Goal: Information Seeking & Learning: Learn about a topic

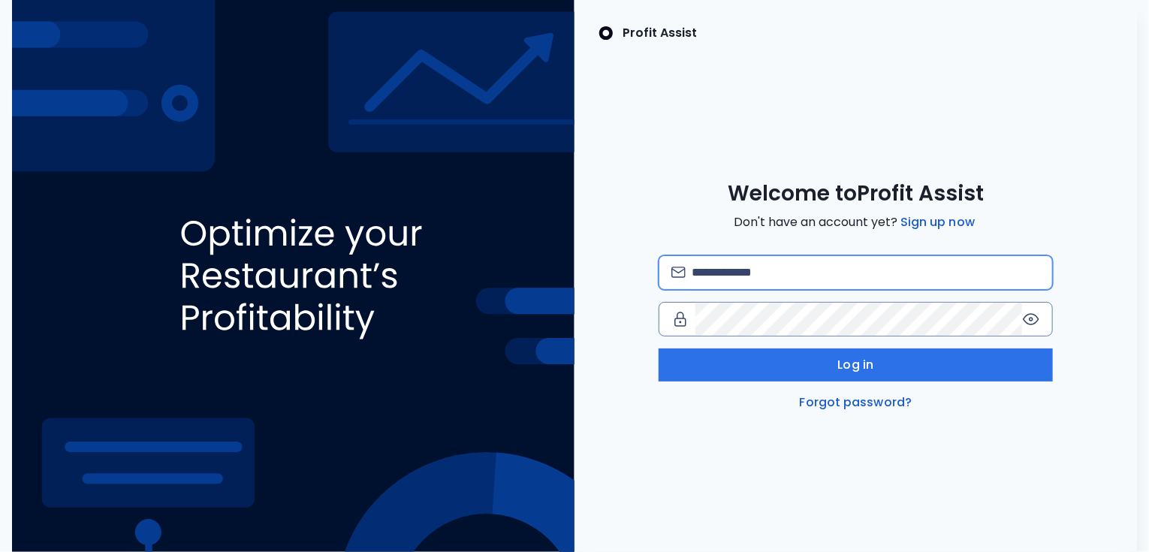
click at [748, 281] on input "email" at bounding box center [866, 272] width 349 height 33
type input "**********"
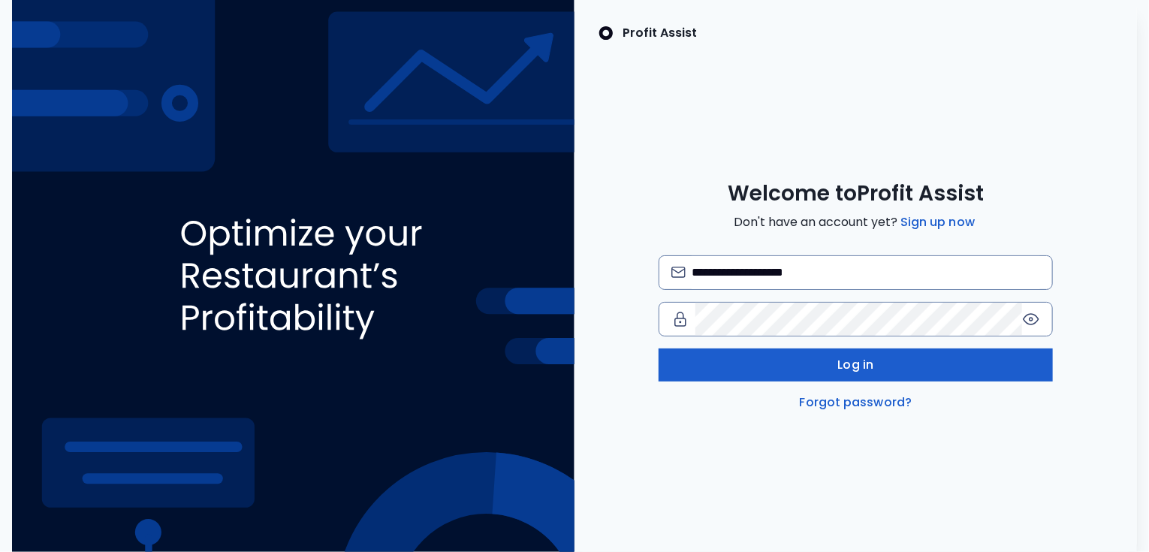
click at [775, 359] on button "Log in" at bounding box center [856, 365] width 394 height 33
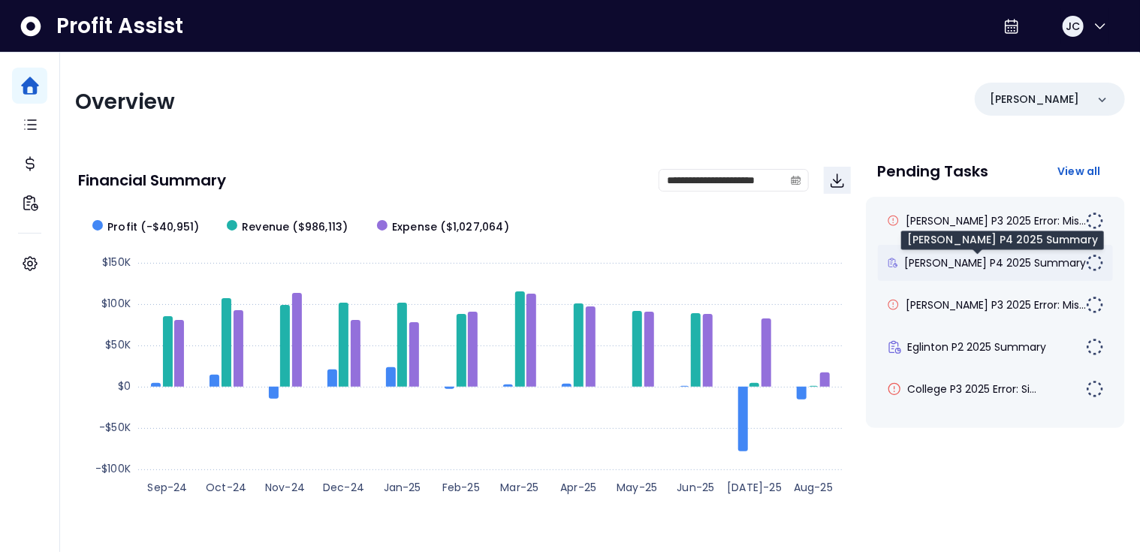
click at [934, 267] on span "[PERSON_NAME] P4 2025 Summary" at bounding box center [995, 262] width 182 height 15
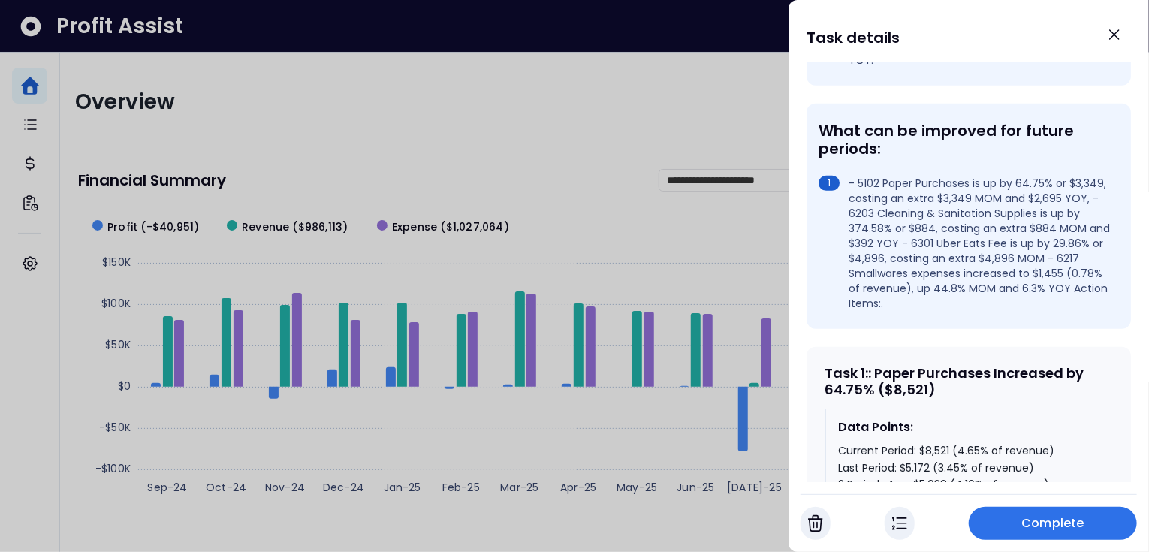
scroll to position [425, 0]
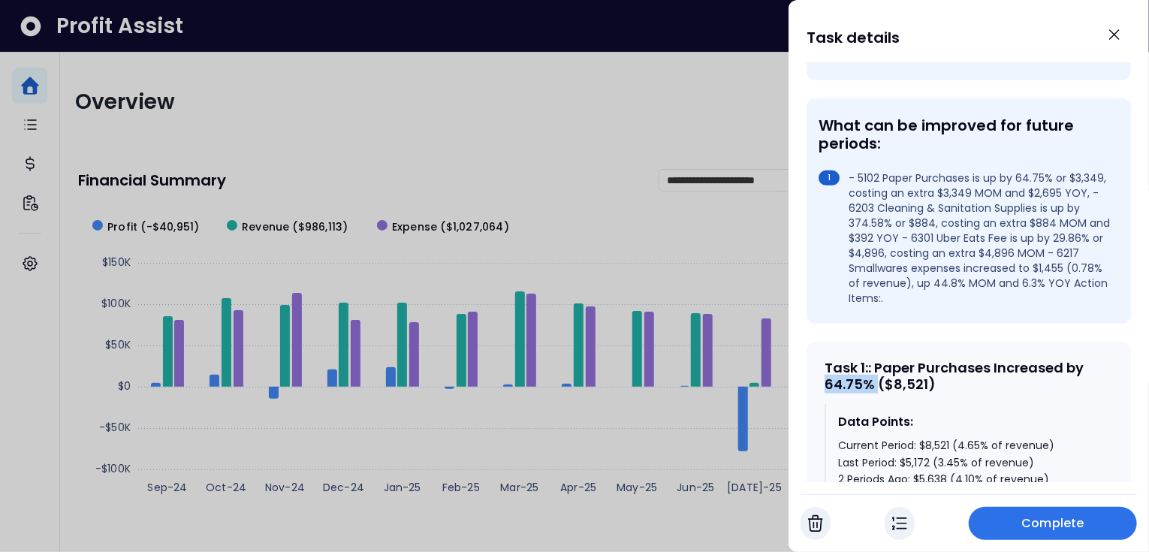
drag, startPoint x: 875, startPoint y: 359, endPoint x: 823, endPoint y: 358, distance: 51.9
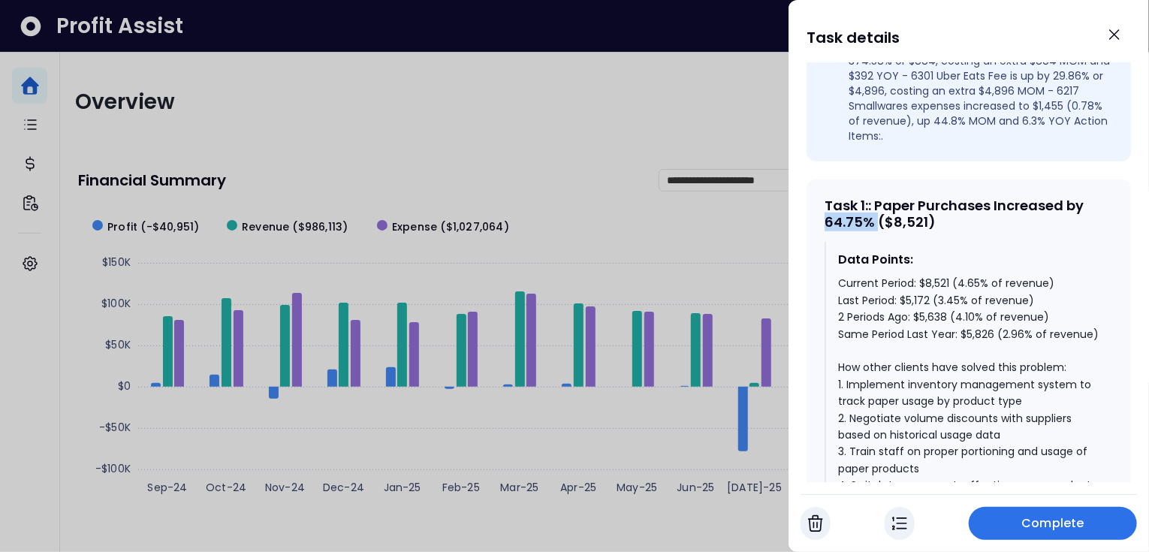
scroll to position [674, 0]
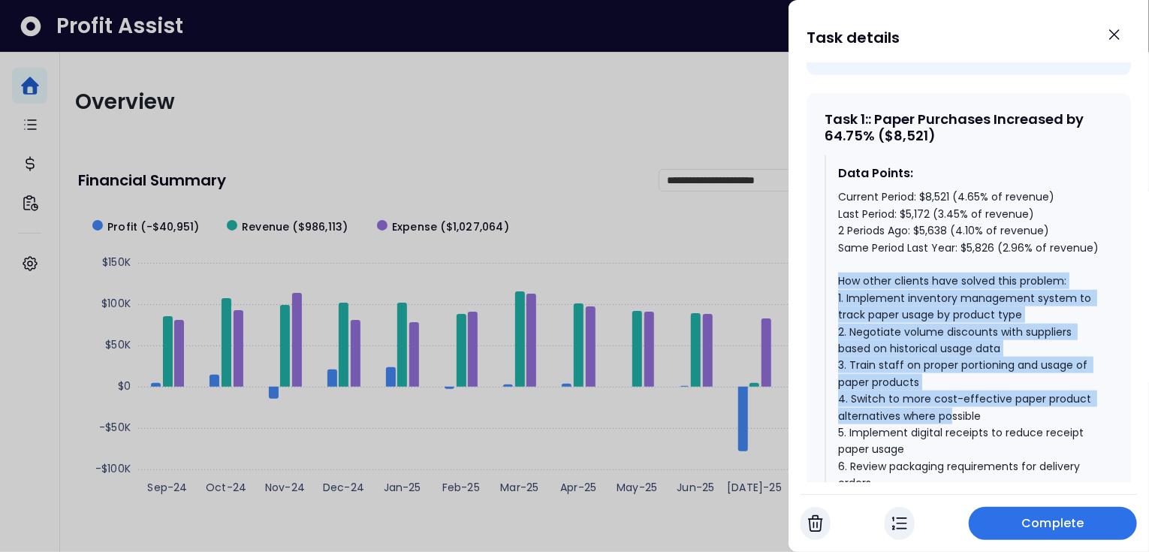
drag, startPoint x: 839, startPoint y: 275, endPoint x: 951, endPoint y: 398, distance: 166.4
click at [951, 398] on div "Current Period: $8,521 (4.65% of revenue) Last Period: $5,172 (3.45% of revenue…" at bounding box center [969, 365] width 263 height 353
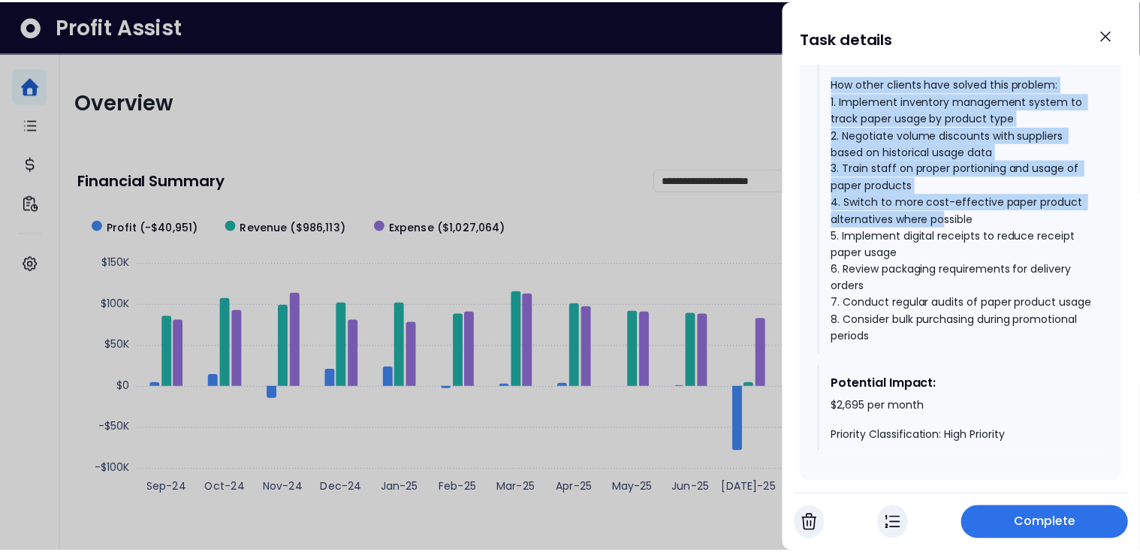
scroll to position [878, 0]
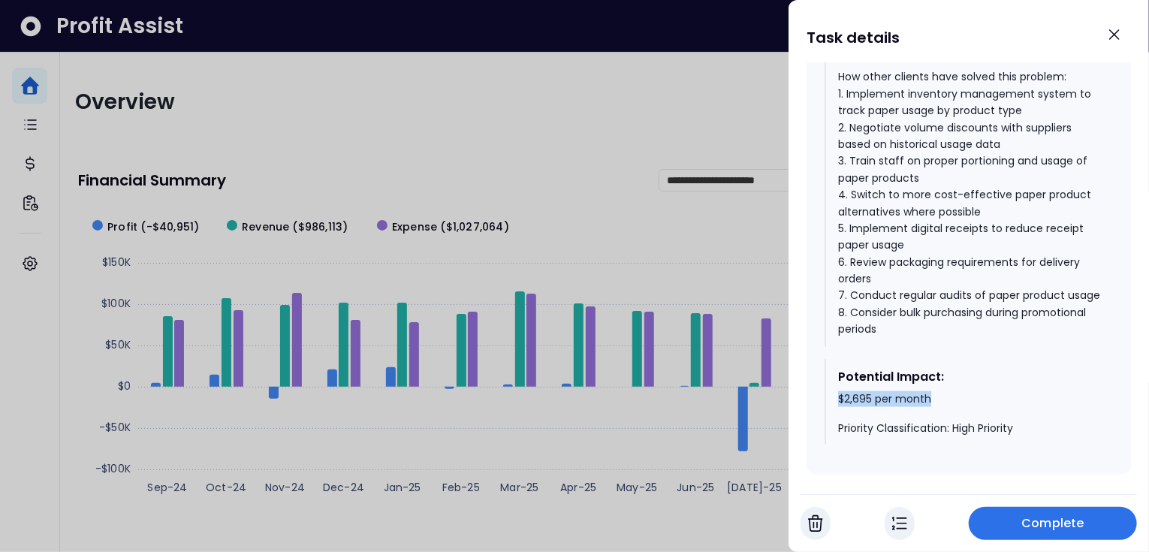
drag, startPoint x: 837, startPoint y: 404, endPoint x: 940, endPoint y: 408, distance: 103.0
click at [940, 408] on div "Potential Impact: $2,695 per month Priority Classification: High Priority" at bounding box center [969, 402] width 288 height 86
click at [560, 165] on div at bounding box center [574, 276] width 1149 height 552
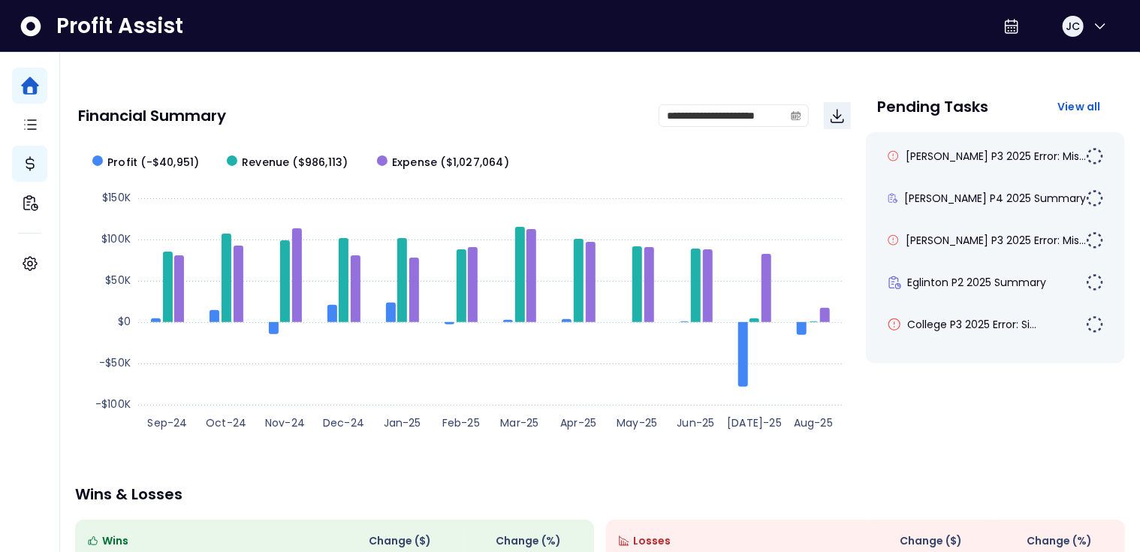
scroll to position [0, 0]
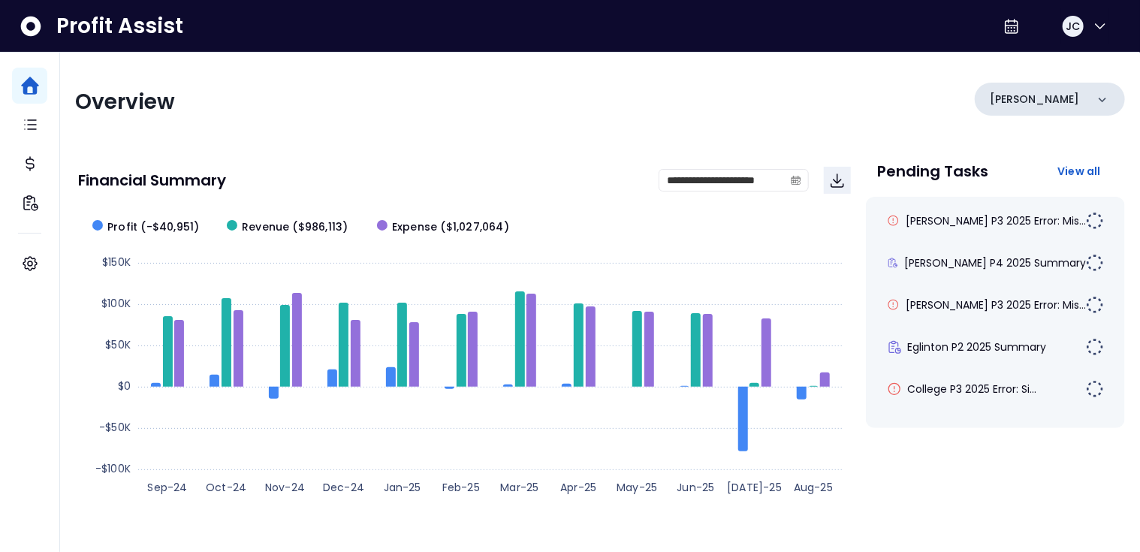
click at [1055, 104] on div "[PERSON_NAME]" at bounding box center [1050, 99] width 150 height 33
